Goal: Find specific page/section: Find specific page/section

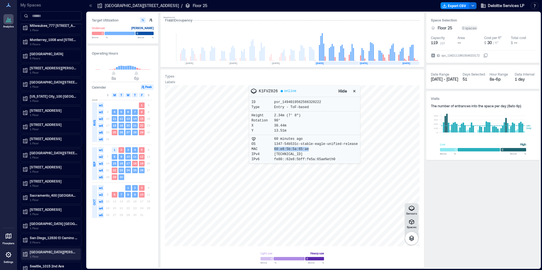
scroll to position [403, 0]
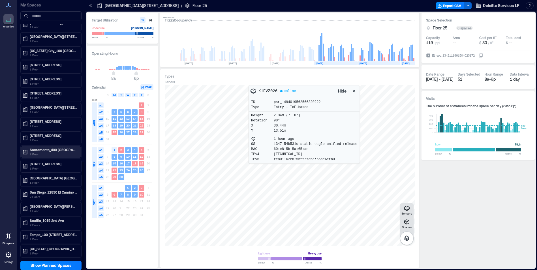
click at [33, 154] on p "1 Floor" at bounding box center [54, 154] width 48 height 5
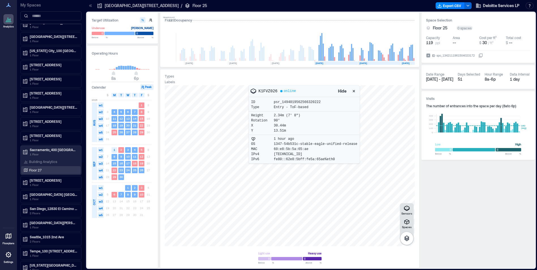
click at [35, 170] on p "Floor 27" at bounding box center [35, 170] width 12 height 5
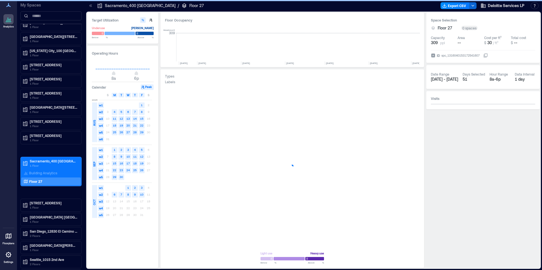
scroll to position [0, 227]
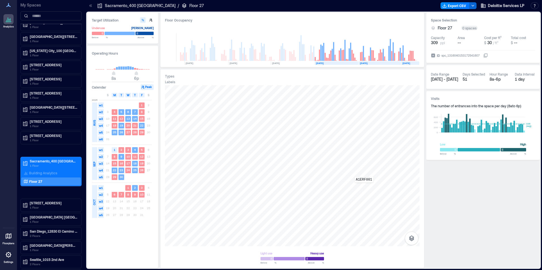
click at [364, 187] on div "A1ERF001" at bounding box center [292, 165] width 254 height 161
click at [291, 192] on div "A1EQG056" at bounding box center [292, 165] width 254 height 161
click at [242, 141] on div "A1EKR002" at bounding box center [292, 165] width 254 height 161
click at [289, 147] on div at bounding box center [292, 165] width 254 height 161
click at [290, 147] on div "A1ERE053" at bounding box center [292, 165] width 254 height 161
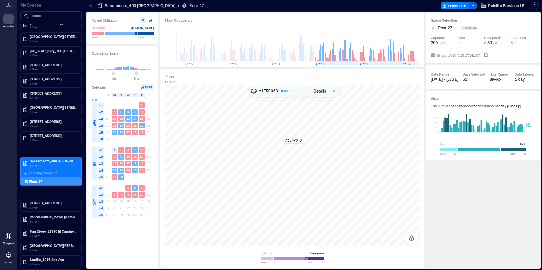
click at [293, 148] on div "A1EMV048" at bounding box center [292, 165] width 254 height 161
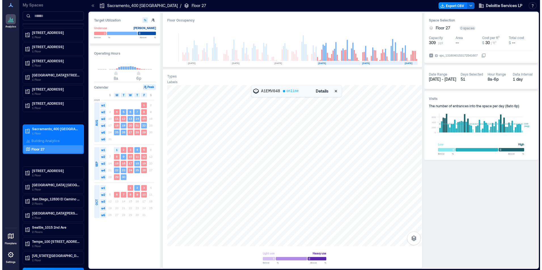
scroll to position [419, 0]
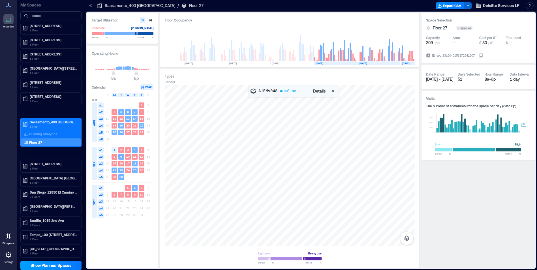
click at [56, 266] on span "Show Planned Spaces" at bounding box center [51, 266] width 41 height 6
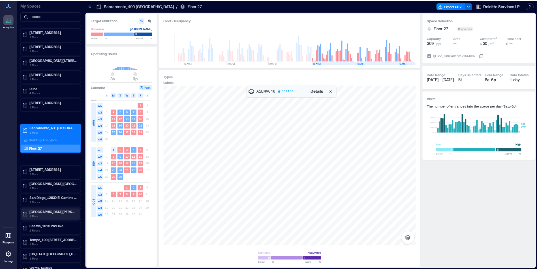
scroll to position [473, 0]
